Goal: Find specific page/section: Find specific page/section

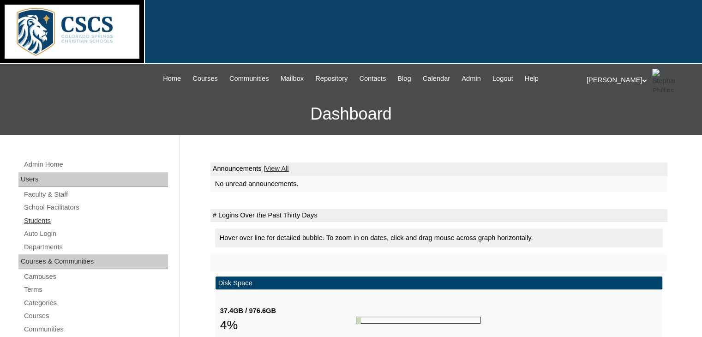
click at [46, 218] on link "Students" at bounding box center [95, 221] width 145 height 12
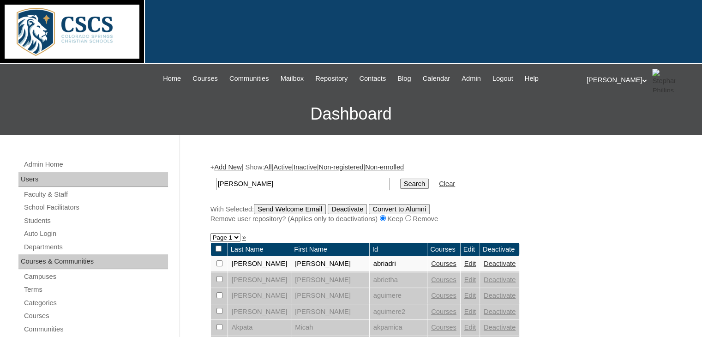
type input "[PERSON_NAME]"
click at [400, 179] on input "Search" at bounding box center [414, 184] width 29 height 10
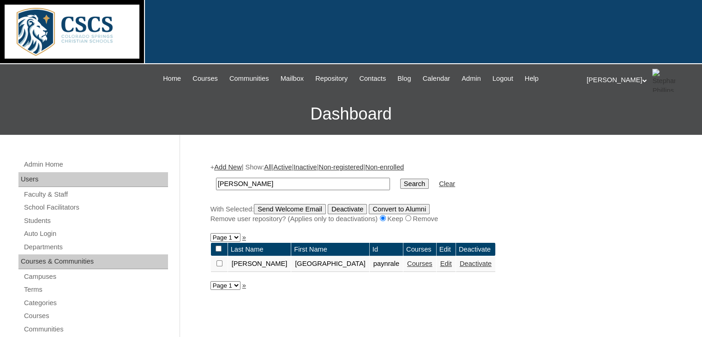
click at [407, 263] on link "Courses" at bounding box center [419, 263] width 25 height 7
